Goal: Check status: Check status

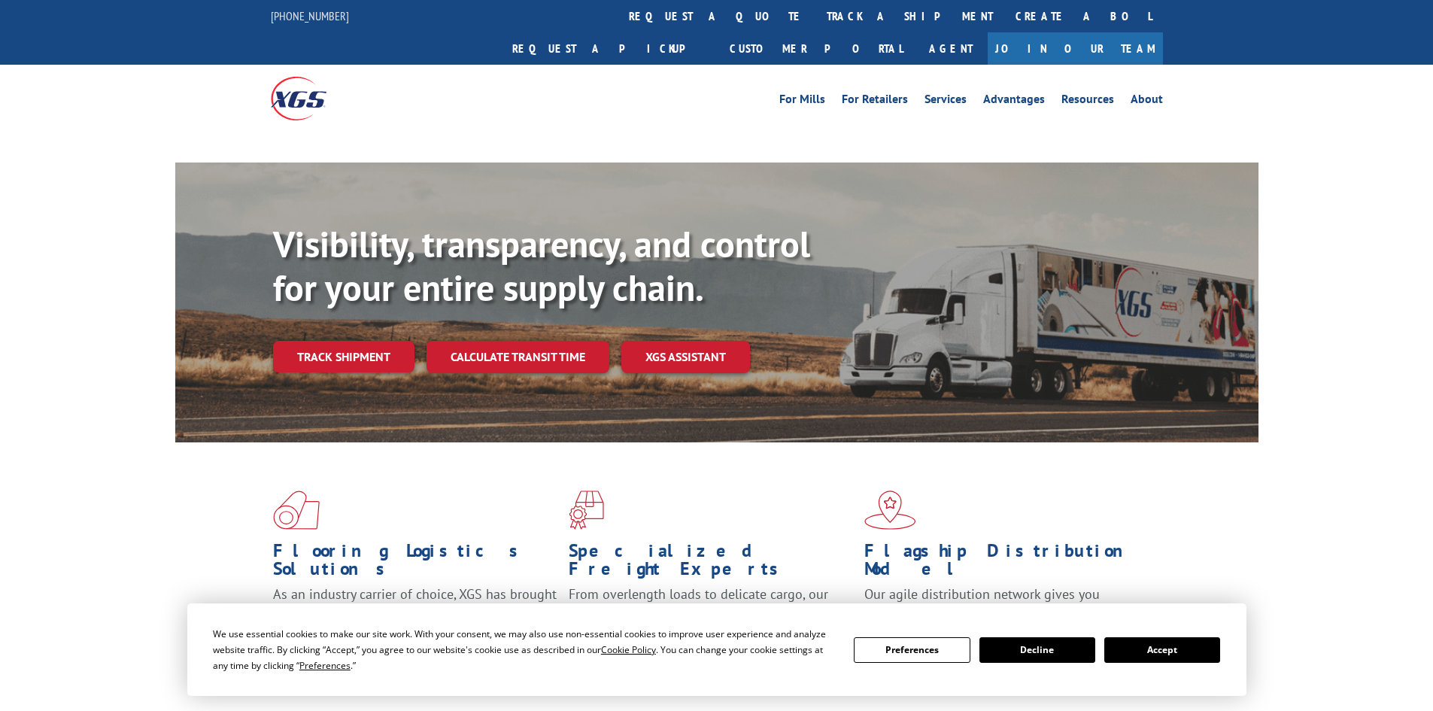
click at [815, 20] on link "track a shipment" at bounding box center [909, 16] width 189 height 32
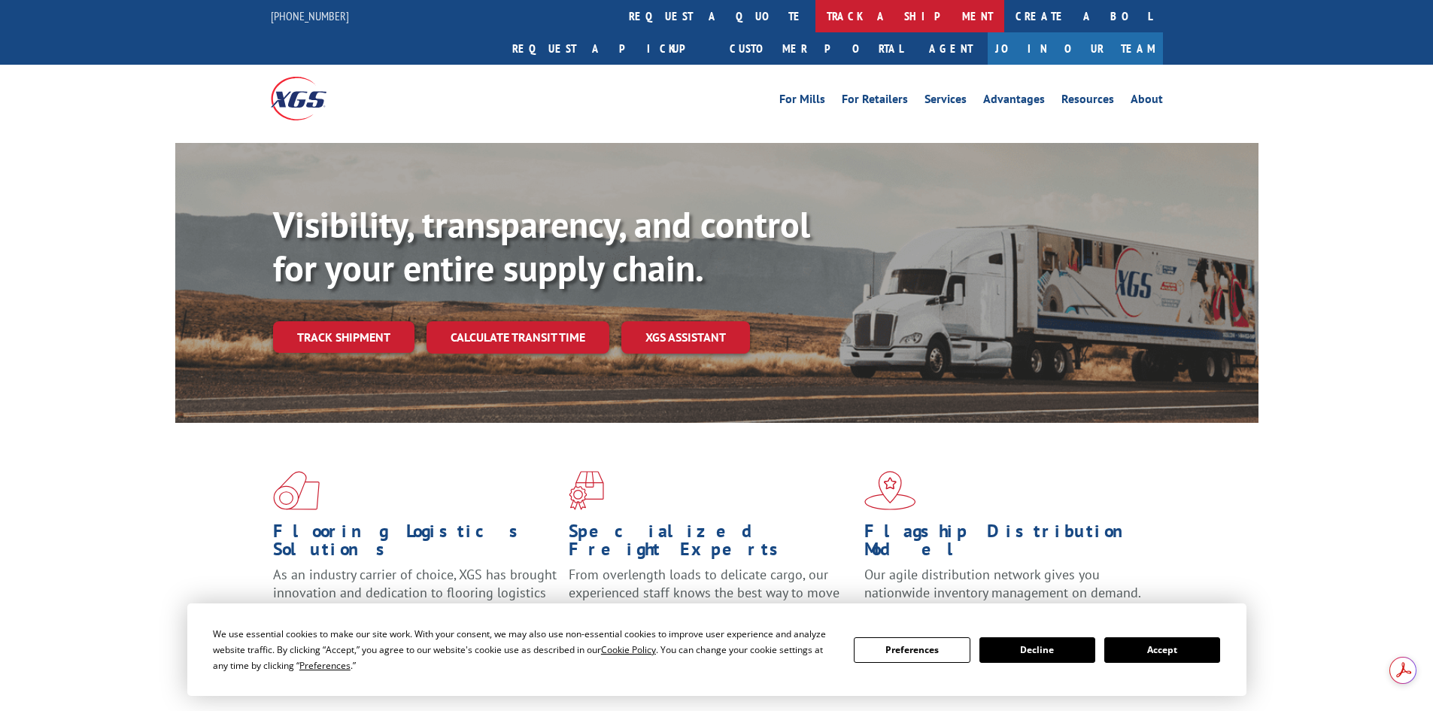
click at [815, 10] on link "track a shipment" at bounding box center [909, 16] width 189 height 32
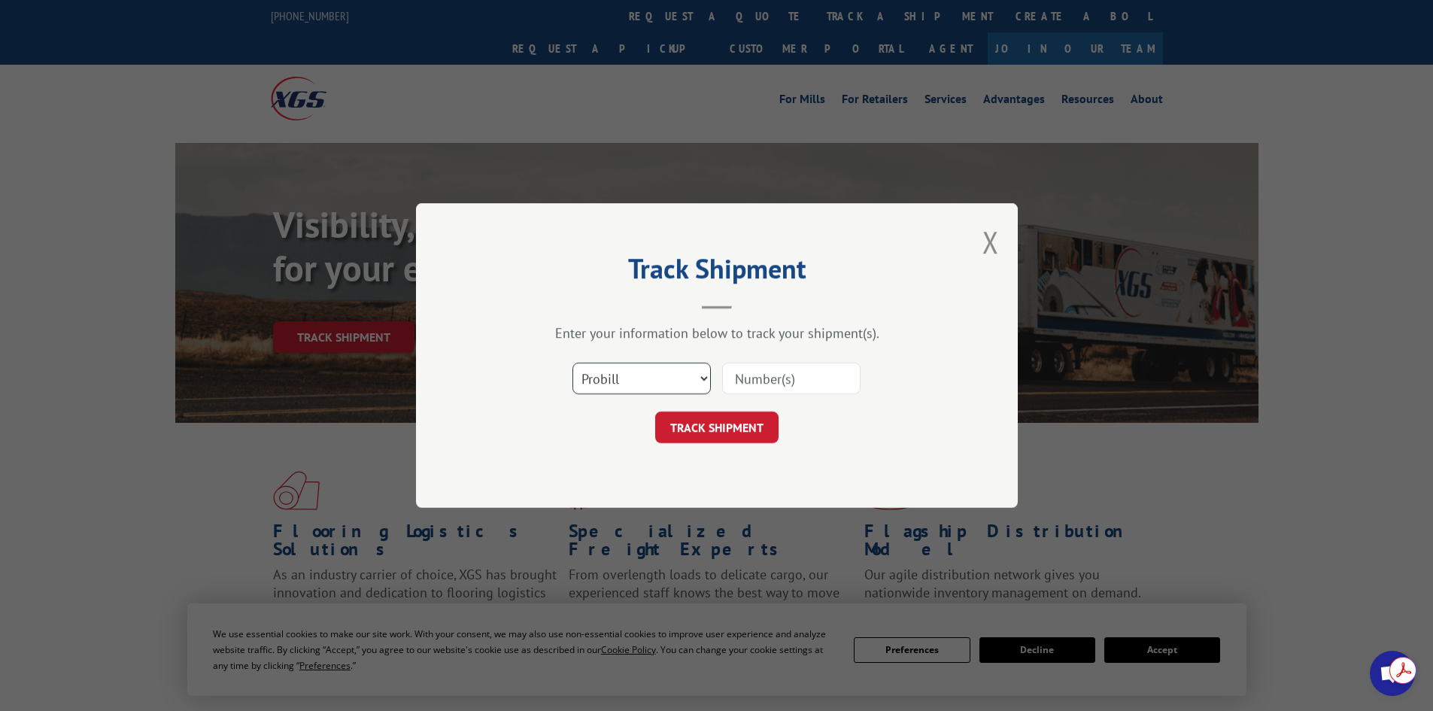
click at [621, 383] on select "Select category... Probill BOL PO" at bounding box center [641, 379] width 138 height 32
select select "po"
click at [572, 363] on select "Select category... Probill BOL PO" at bounding box center [641, 379] width 138 height 32
click at [749, 381] on input at bounding box center [791, 379] width 138 height 32
paste input "46539486"
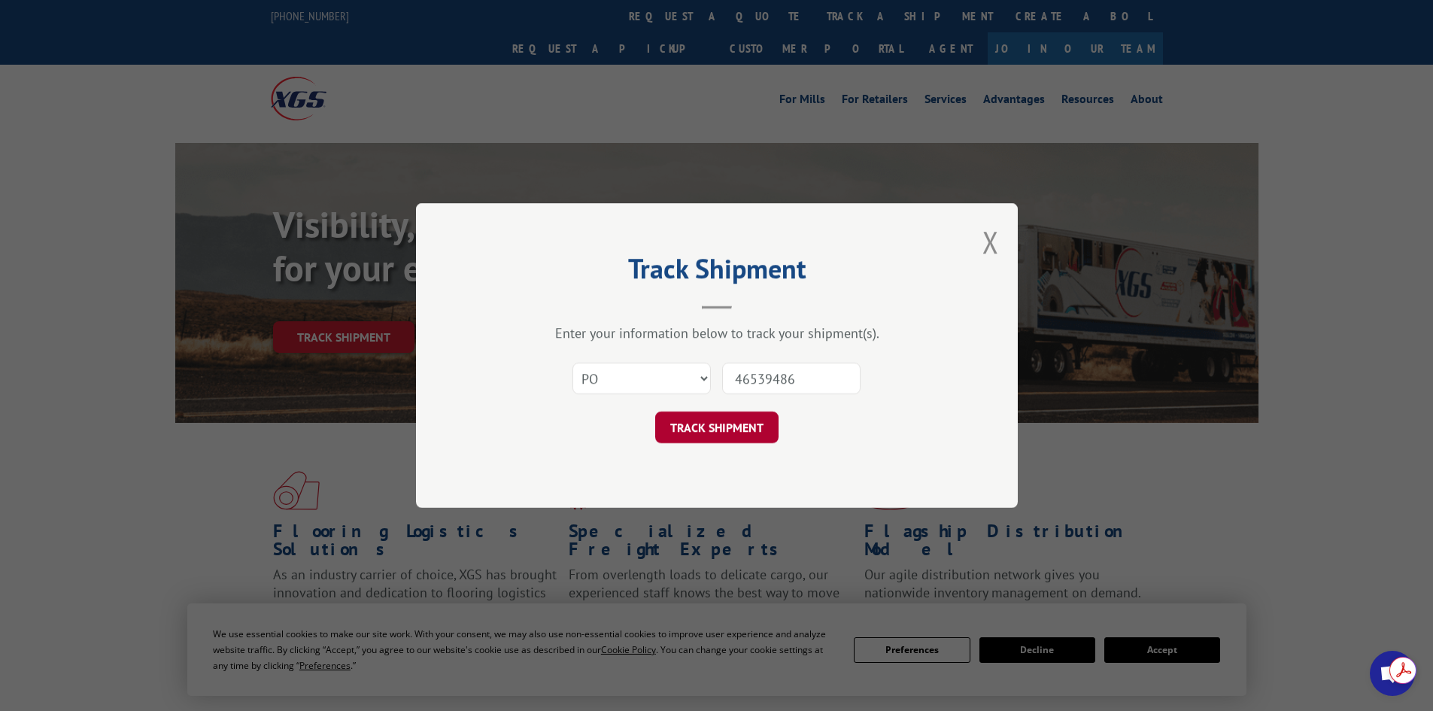
type input "46539486"
click at [701, 426] on button "TRACK SHIPMENT" at bounding box center [716, 427] width 123 height 32
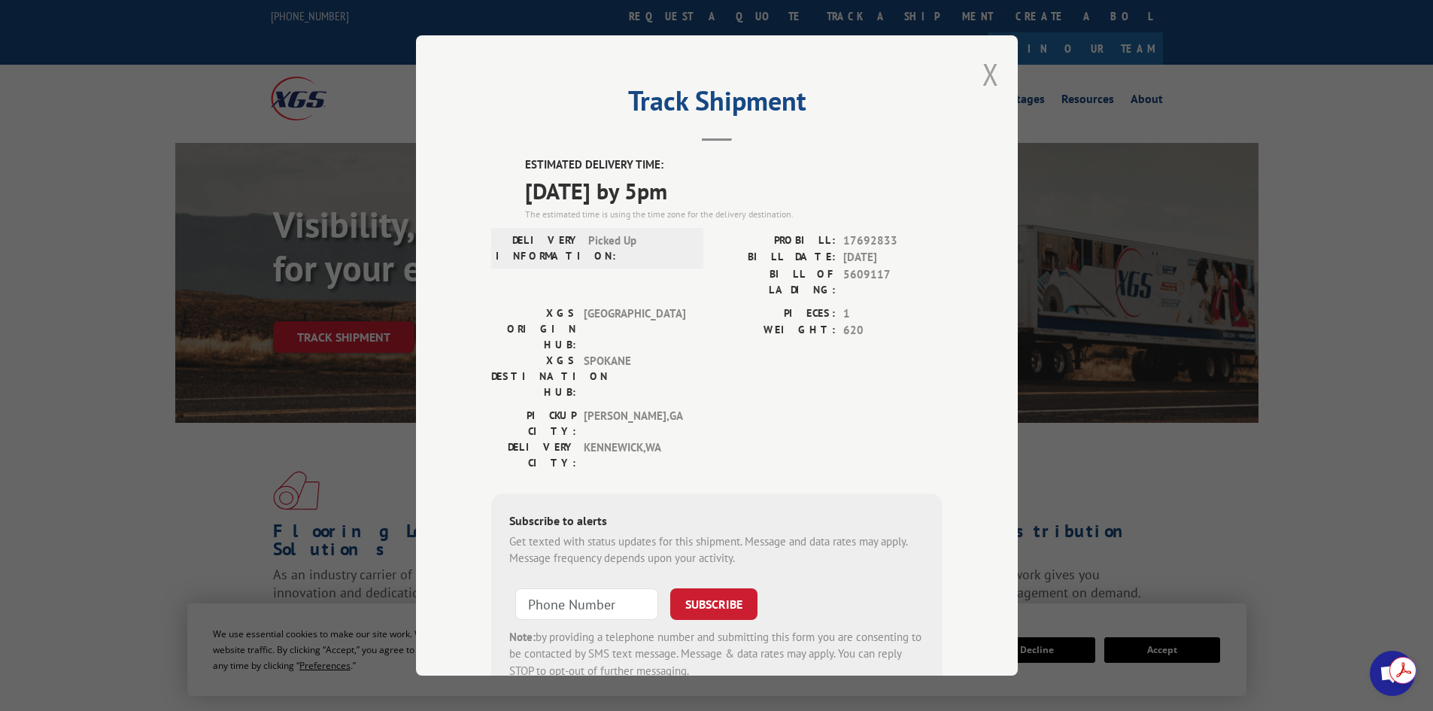
click at [988, 84] on button "Close modal" at bounding box center [990, 74] width 17 height 40
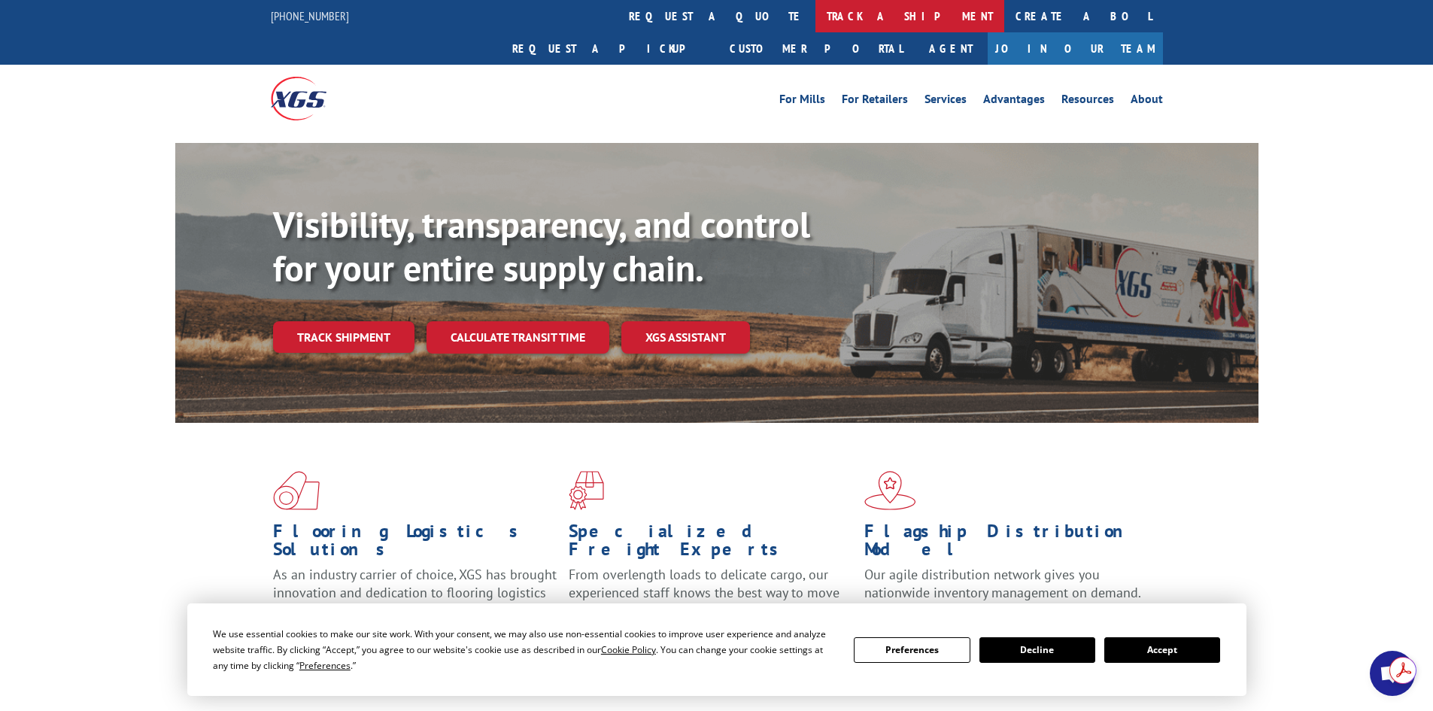
click at [815, 14] on link "track a shipment" at bounding box center [909, 16] width 189 height 32
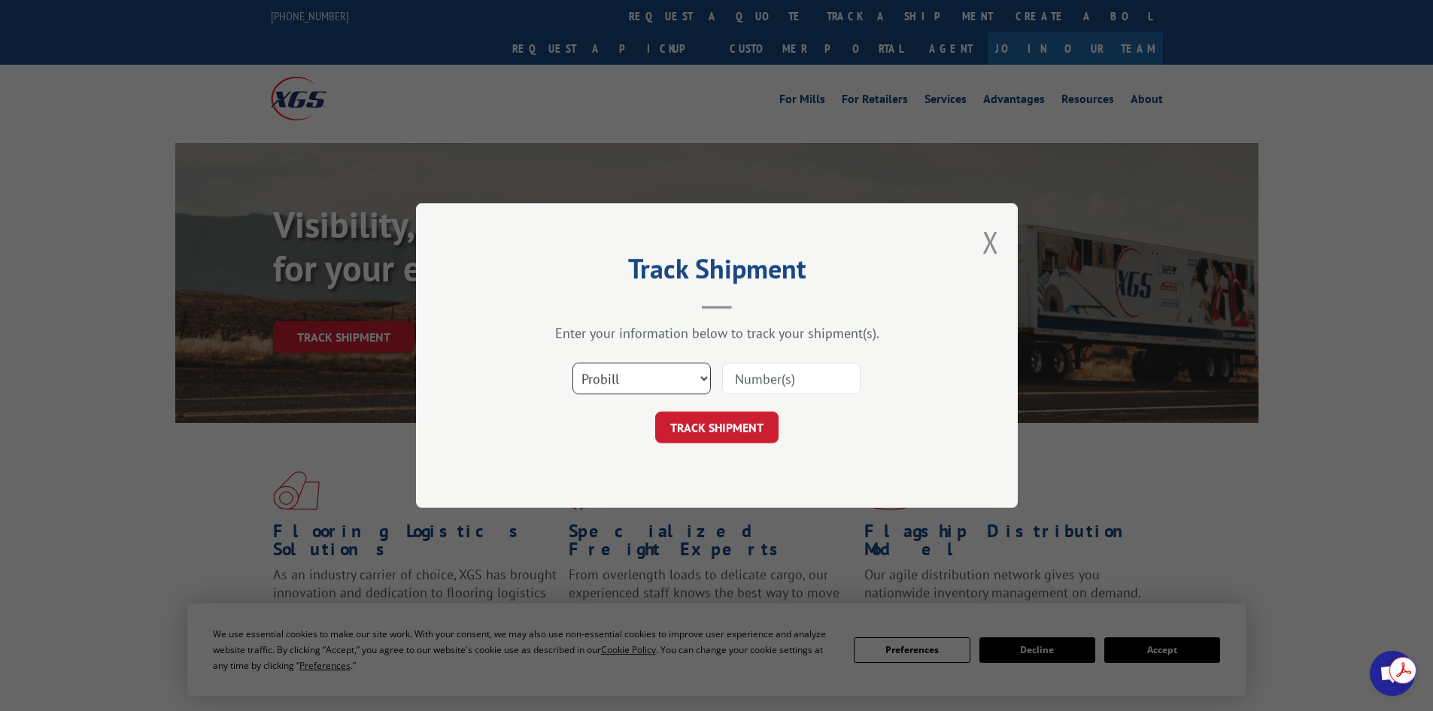
click at [663, 381] on select "Select category... Probill BOL PO" at bounding box center [641, 379] width 138 height 32
select select "po"
click at [572, 363] on select "Select category... Probill BOL PO" at bounding box center [641, 379] width 138 height 32
click at [770, 383] on input at bounding box center [791, 379] width 138 height 32
paste input "46539486"
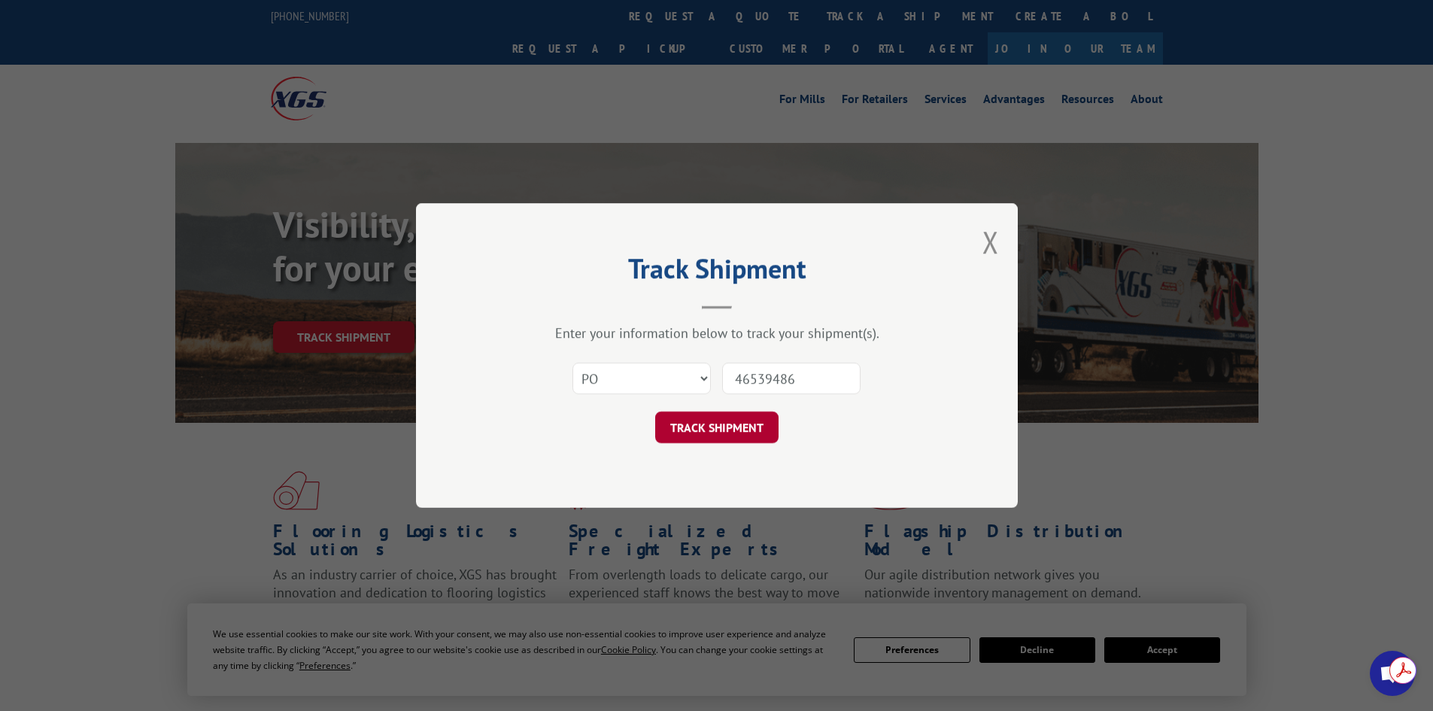
type input "46539486"
click at [707, 427] on button "TRACK SHIPMENT" at bounding box center [716, 427] width 123 height 32
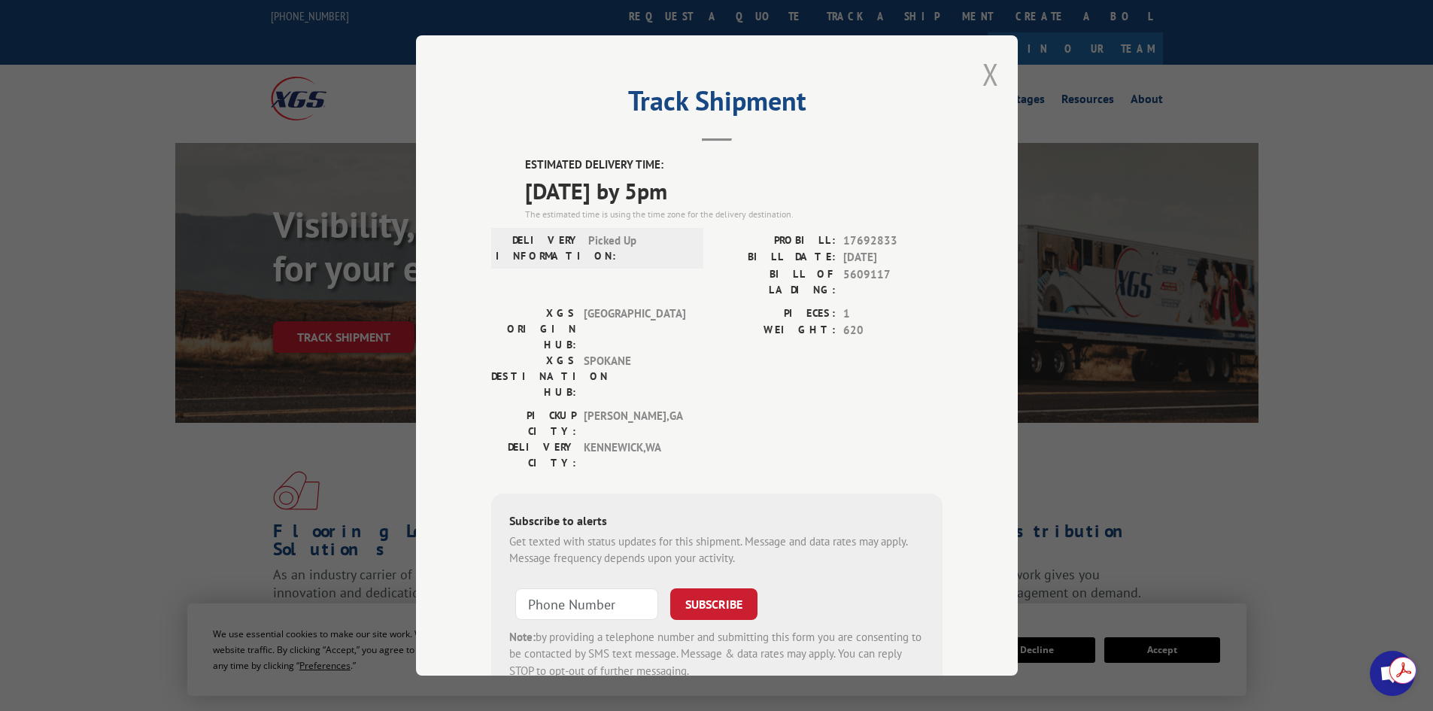
click at [988, 76] on button "Close modal" at bounding box center [990, 74] width 17 height 40
